Goal: Information Seeking & Learning: Learn about a topic

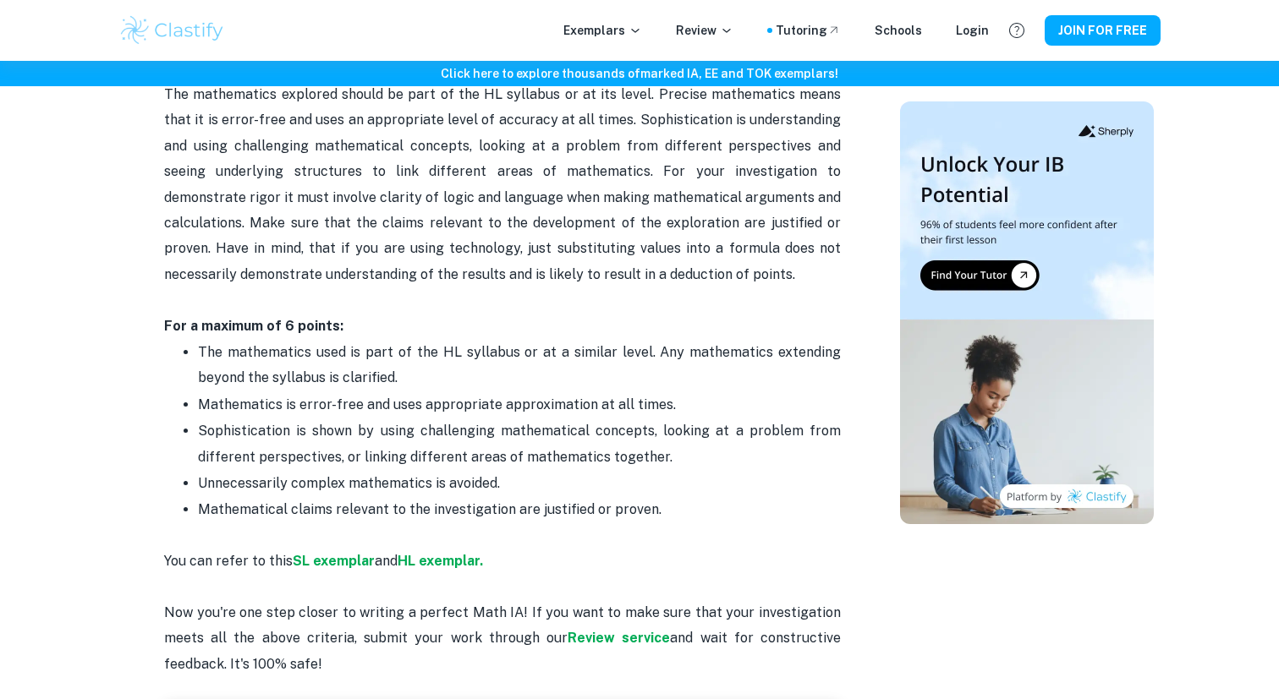
scroll to position [3587, 0]
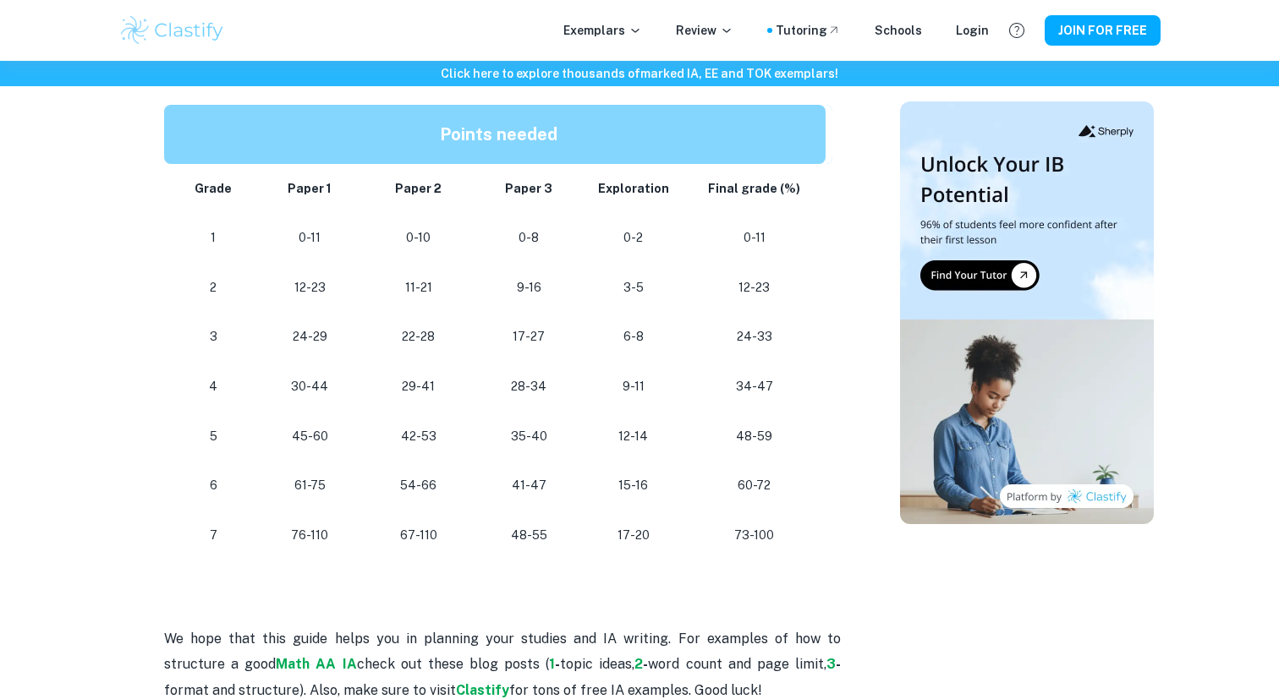
scroll to position [1477, 0]
